Goal: Task Accomplishment & Management: Manage account settings

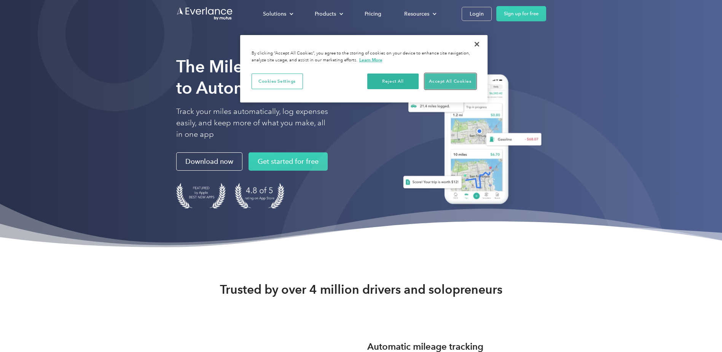
click at [447, 80] on button "Accept All Cookies" at bounding box center [450, 81] width 51 height 16
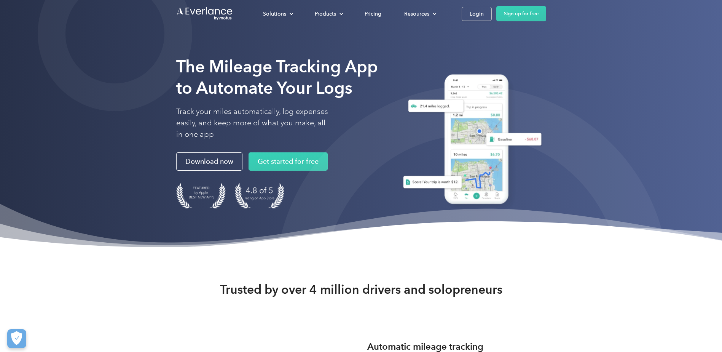
click at [447, 80] on button "Accept All Cookies" at bounding box center [450, 81] width 51 height 16
click at [479, 18] on div "Login" at bounding box center [477, 14] width 14 height 10
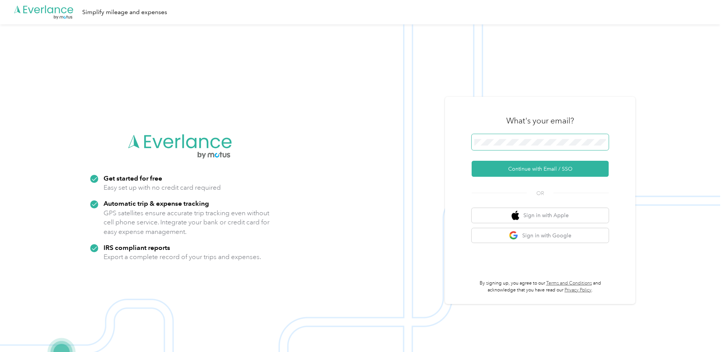
click at [501, 137] on span at bounding box center [540, 142] width 137 height 16
click at [547, 171] on button "Continue with Email / SSO" at bounding box center [540, 169] width 137 height 16
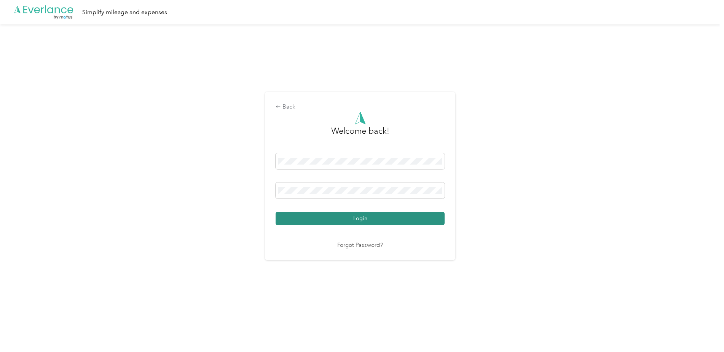
click at [331, 218] on button "Login" at bounding box center [360, 218] width 169 height 13
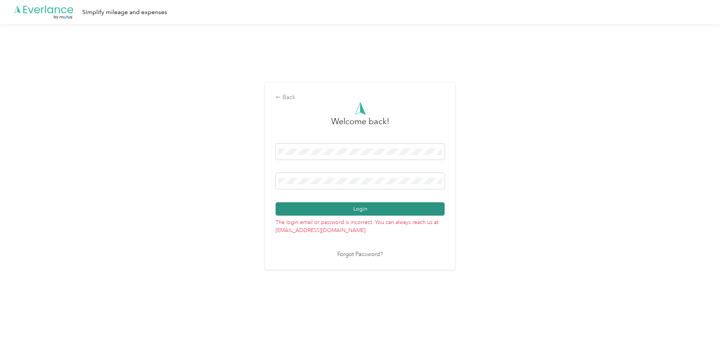
click at [398, 210] on button "Login" at bounding box center [360, 208] width 169 height 13
click at [368, 254] on link "Forgot Password?" at bounding box center [360, 254] width 46 height 9
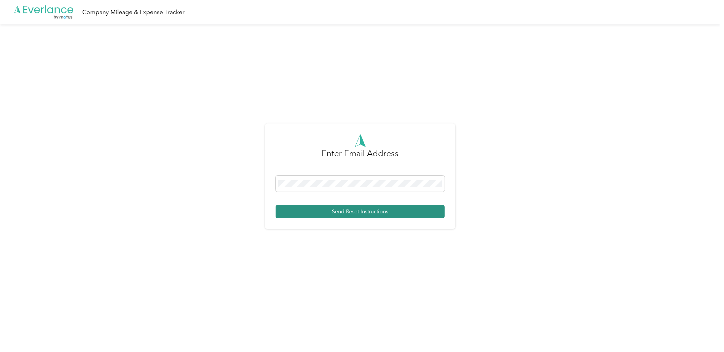
click at [424, 217] on button "Send Reset Instructions" at bounding box center [360, 211] width 169 height 13
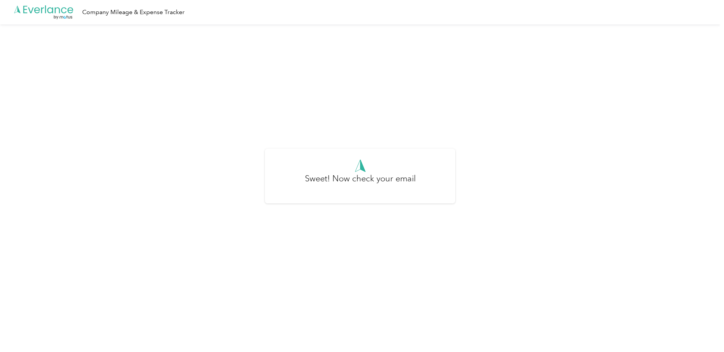
click at [352, 185] on h3 "Sweet! Now check your email" at bounding box center [360, 182] width 111 height 21
